Goal: Transaction & Acquisition: Purchase product/service

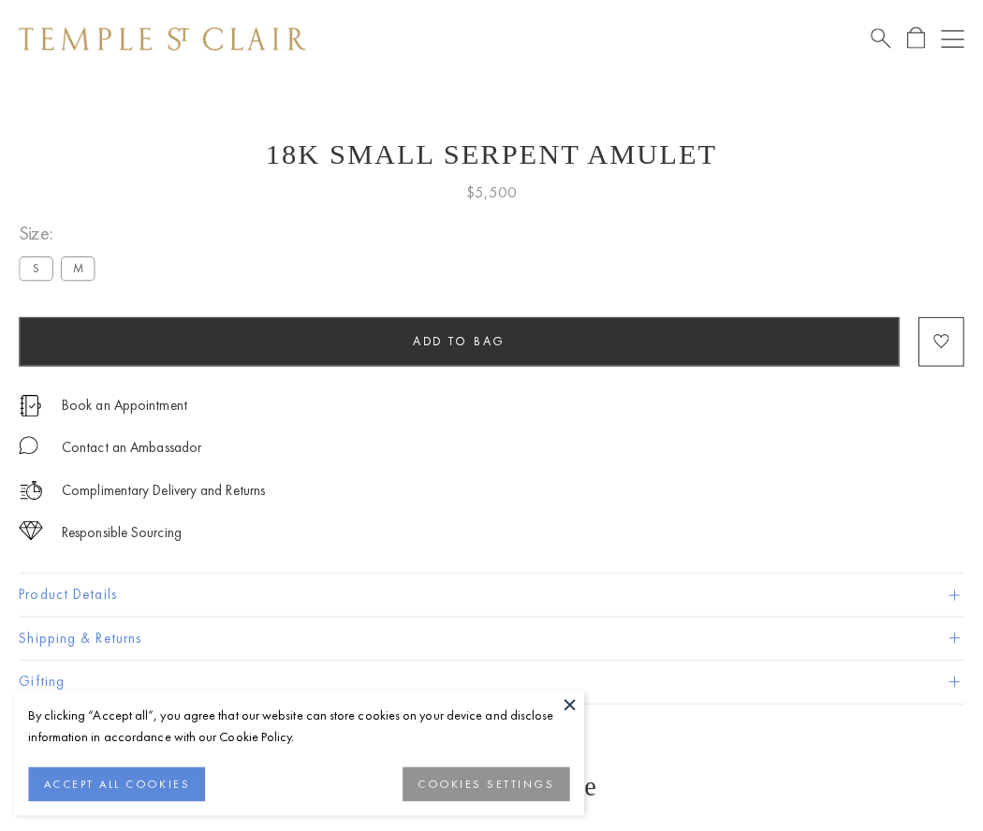
scroll to position [7, 0]
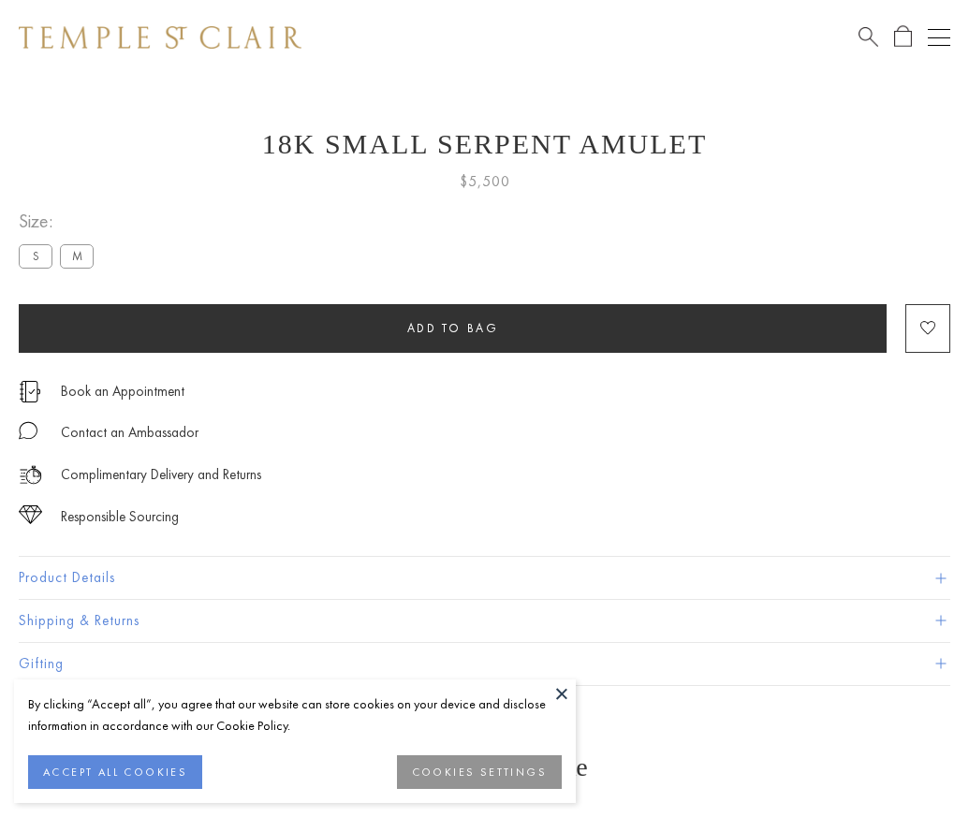
click at [452, 328] on span "Add to bag" at bounding box center [453, 328] width 92 height 16
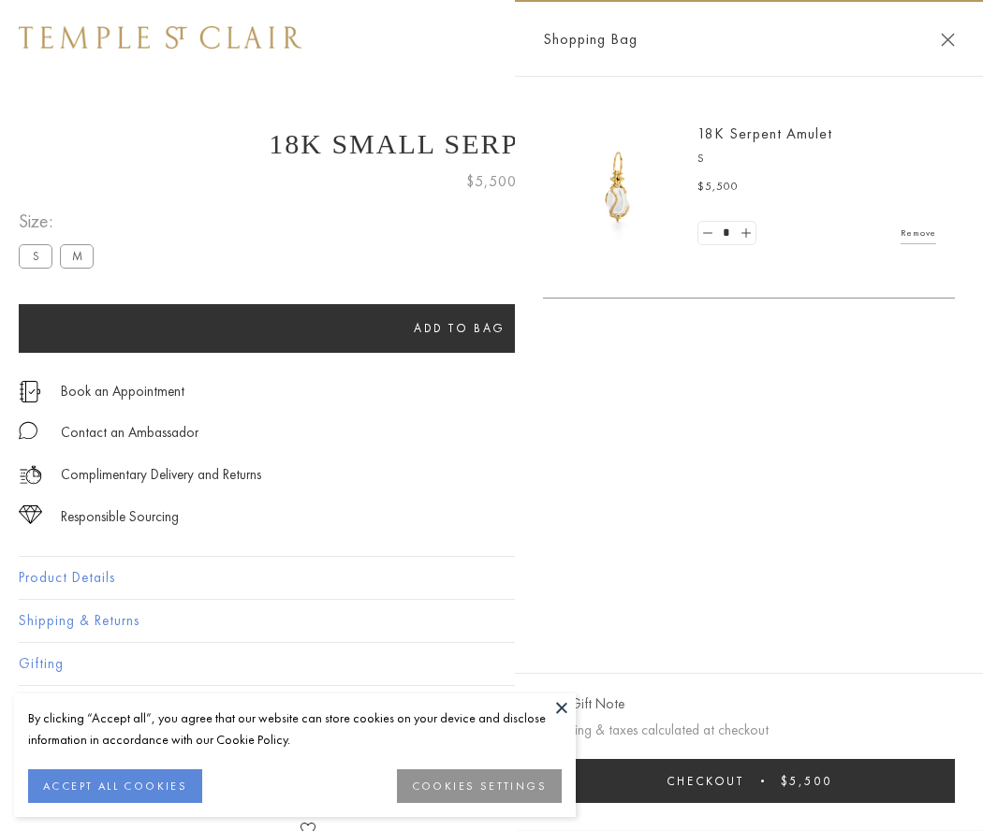
click at [772, 781] on button "Checkout $5,500" at bounding box center [749, 781] width 412 height 44
